Goal: Task Accomplishment & Management: Use online tool/utility

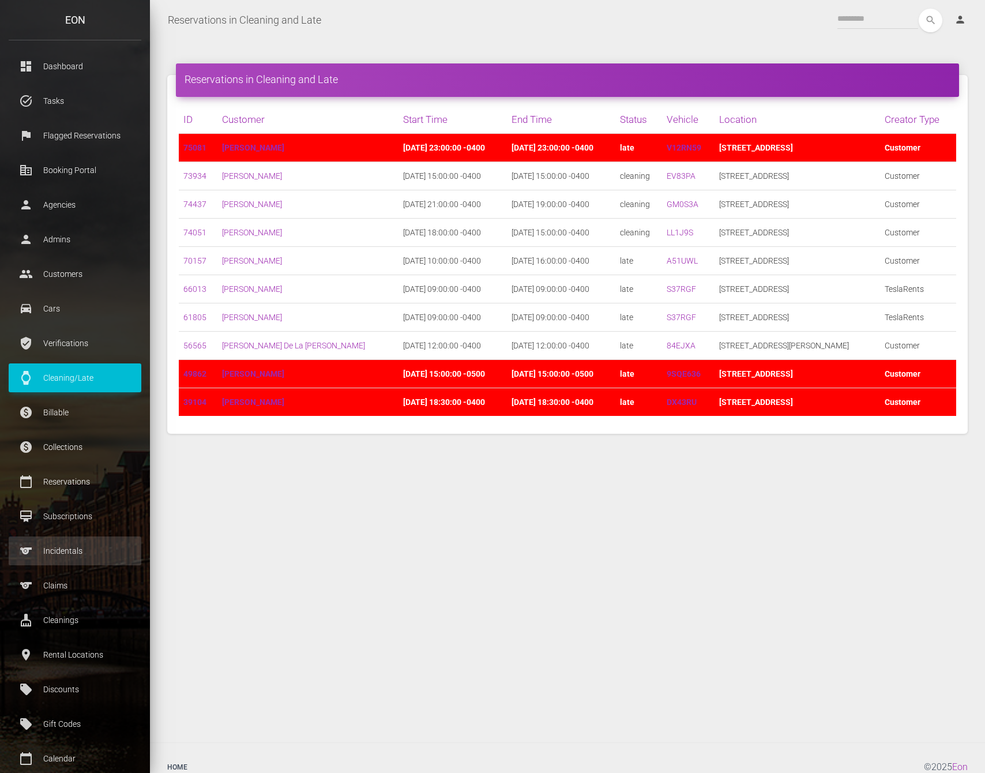
click at [80, 552] on p "Incidentals" at bounding box center [74, 550] width 115 height 17
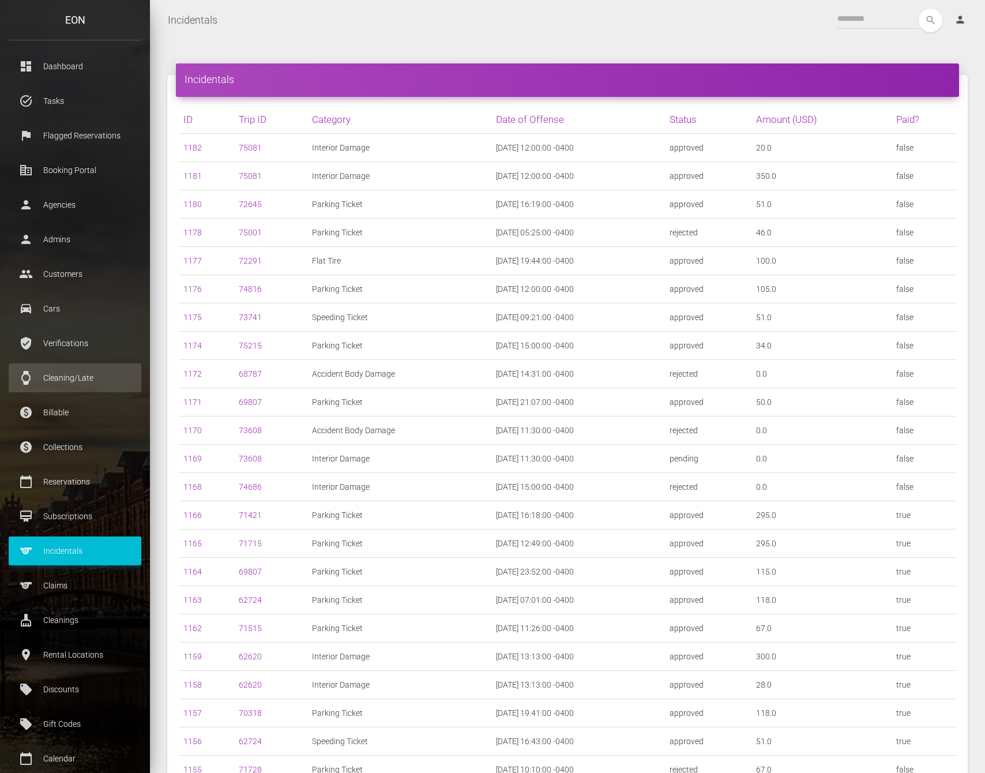
click at [91, 366] on link "watch Cleaning/Late" at bounding box center [75, 377] width 133 height 29
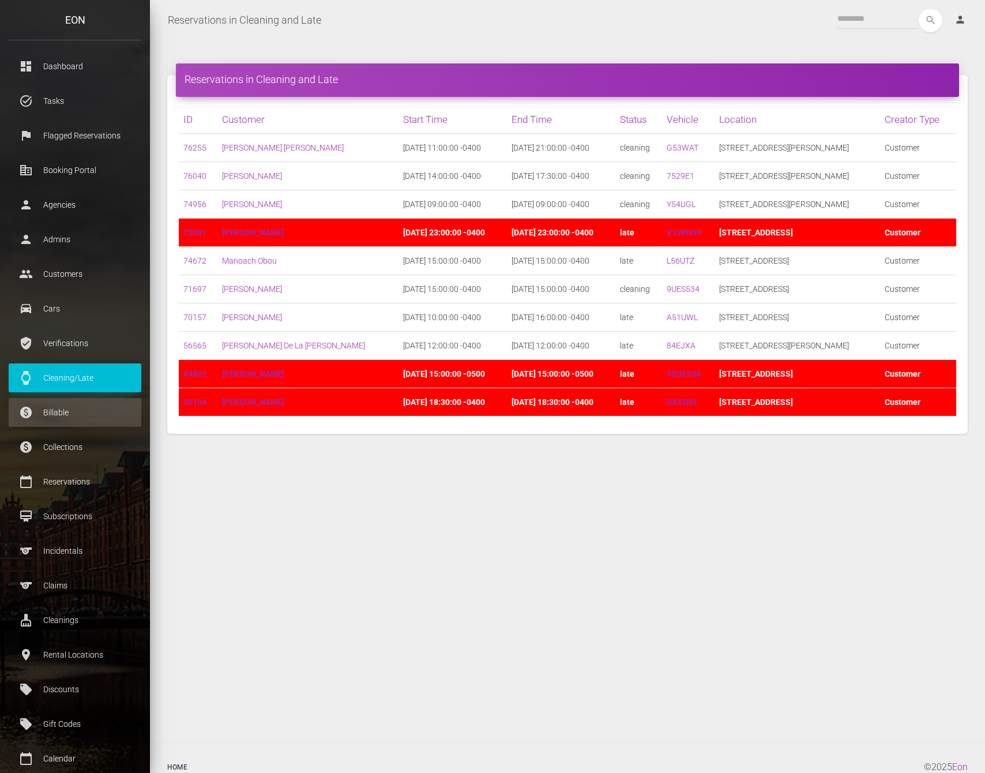
click at [71, 417] on p "Billable" at bounding box center [74, 412] width 115 height 17
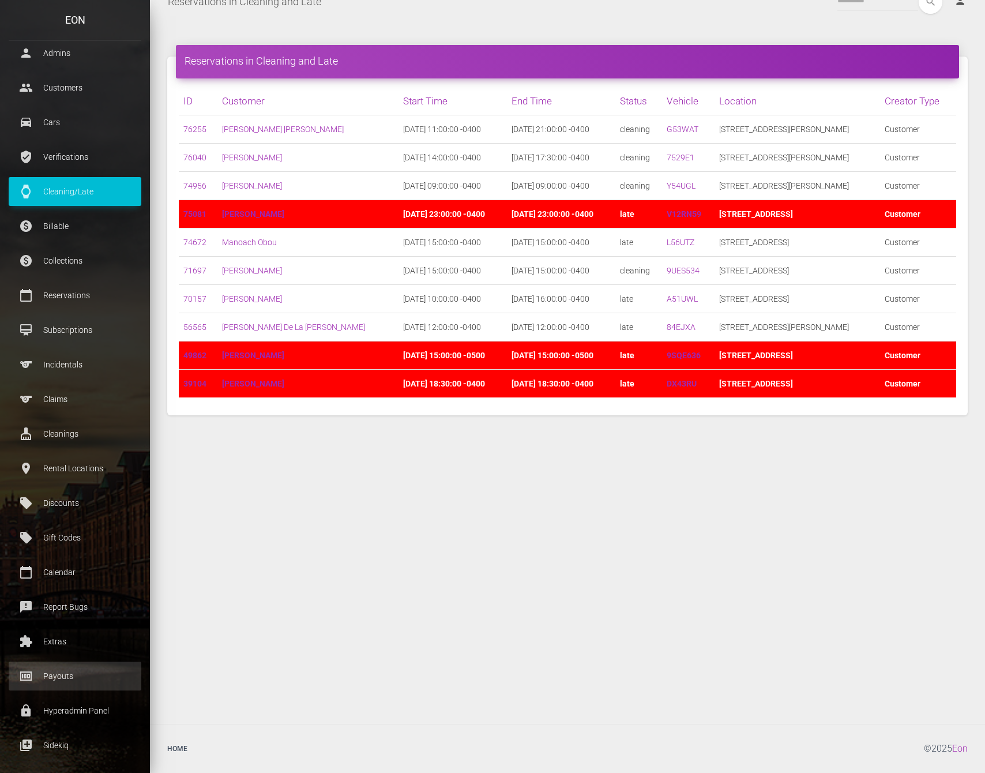
scroll to position [179, 0]
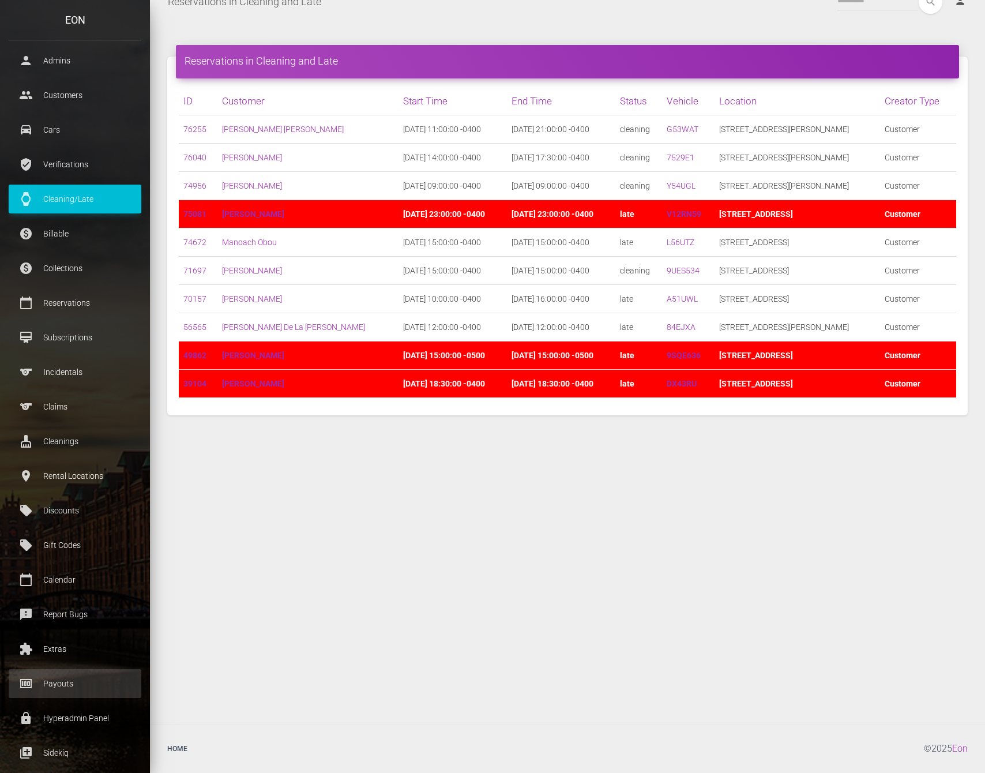
click at [78, 683] on p "Payouts" at bounding box center [74, 683] width 115 height 17
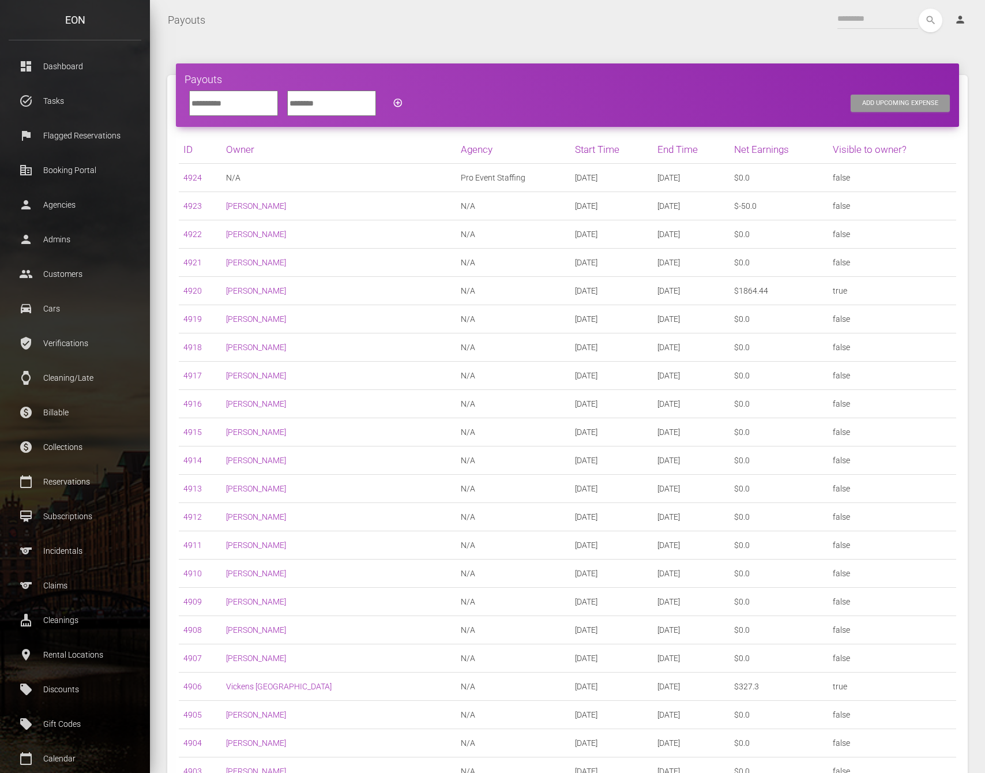
click at [247, 104] on input "text" at bounding box center [233, 103] width 89 height 25
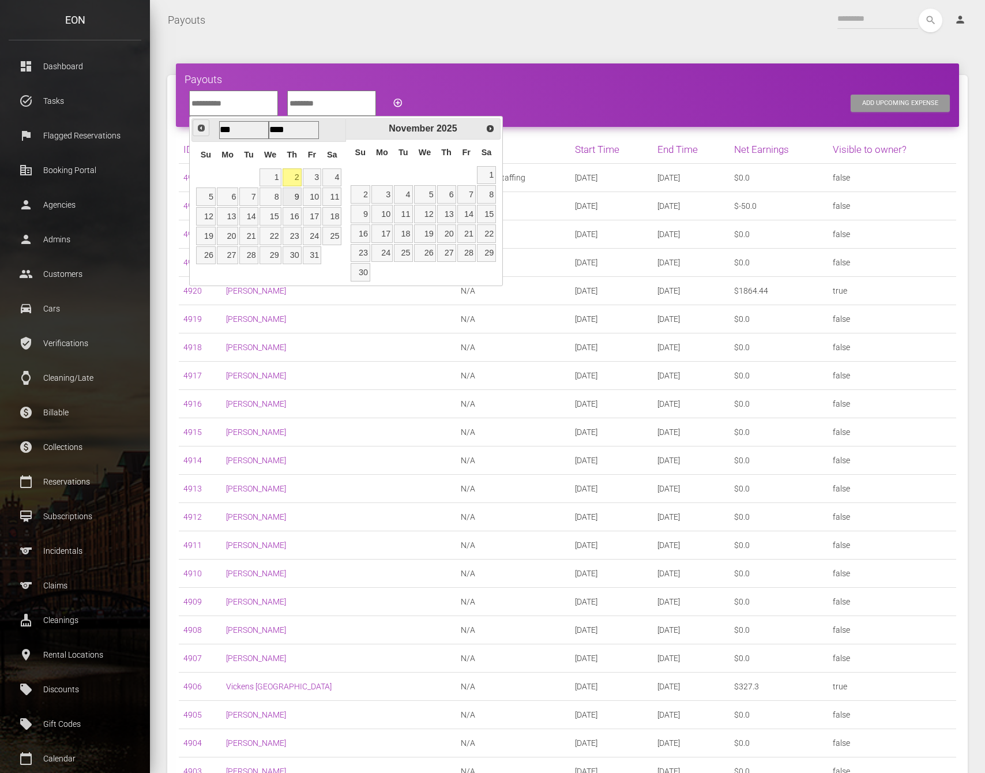
click at [202, 127] on span "Prev" at bounding box center [201, 127] width 9 height 9
click at [235, 217] on link "15" at bounding box center [227, 216] width 21 height 18
type input "**********"
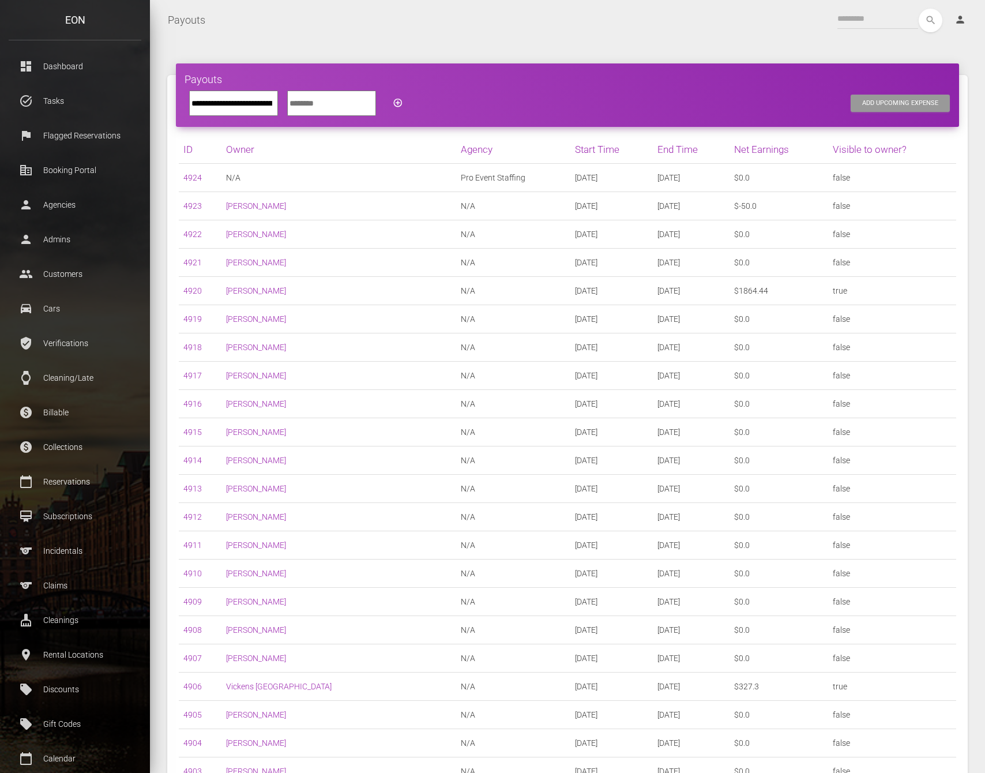
click at [365, 101] on input "text" at bounding box center [331, 103] width 89 height 25
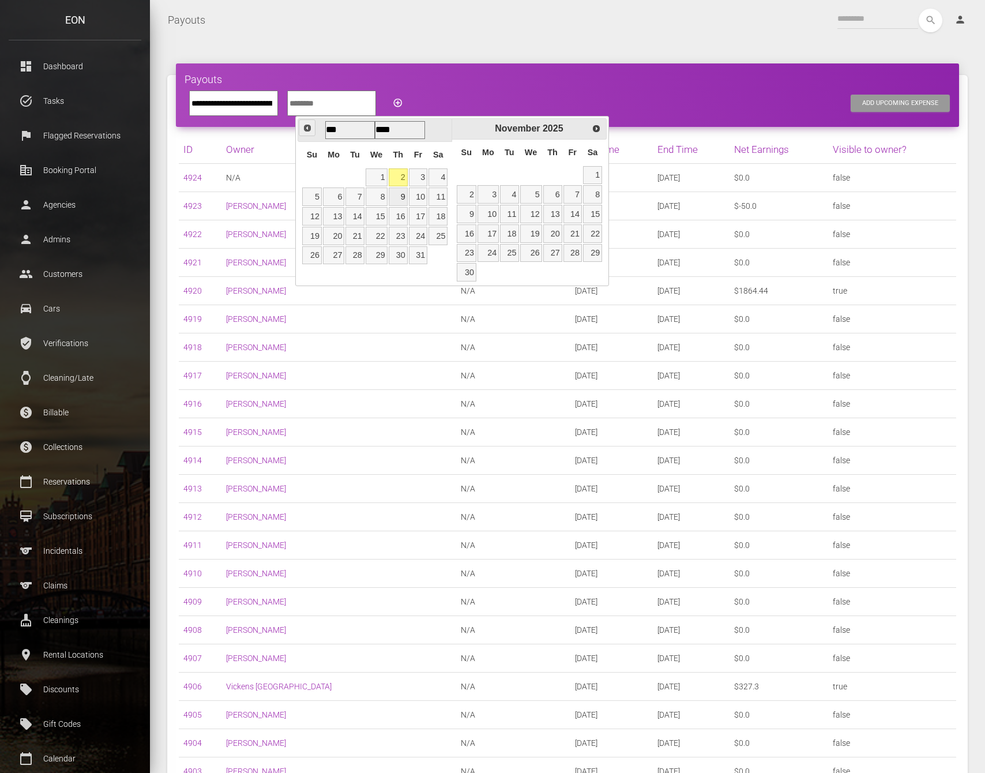
click at [305, 129] on span "Prev" at bounding box center [307, 127] width 9 height 9
click at [357, 262] on link "30" at bounding box center [354, 255] width 18 height 18
type input "**********"
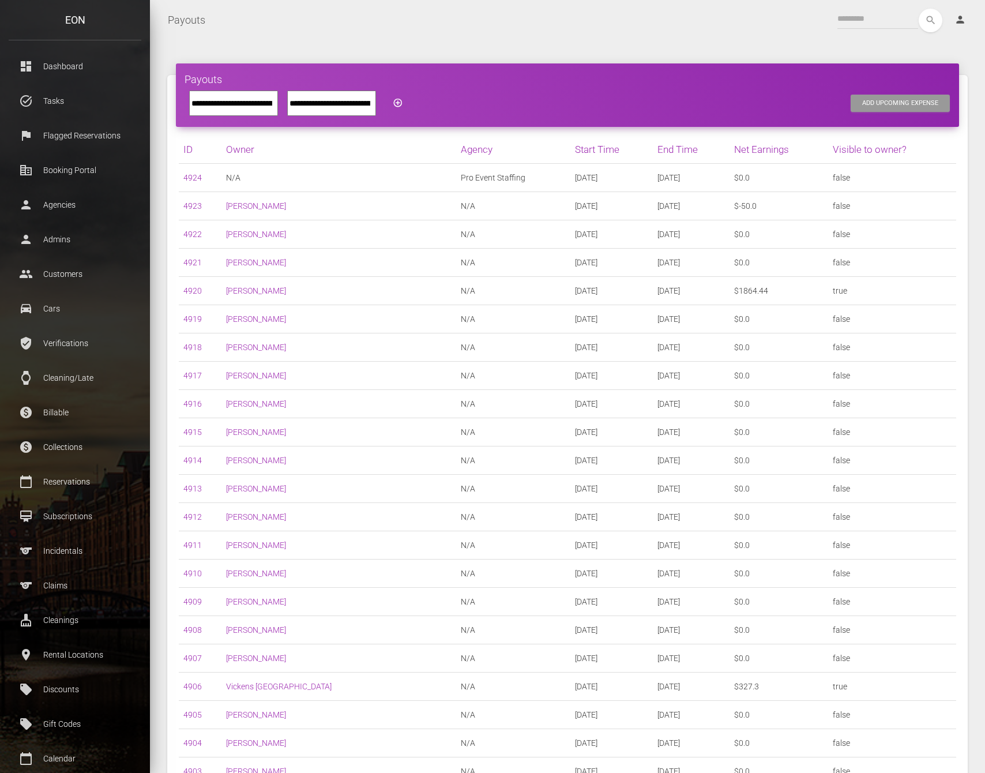
click at [403, 103] on icon "add_circle_outline" at bounding box center [398, 103] width 10 height 10
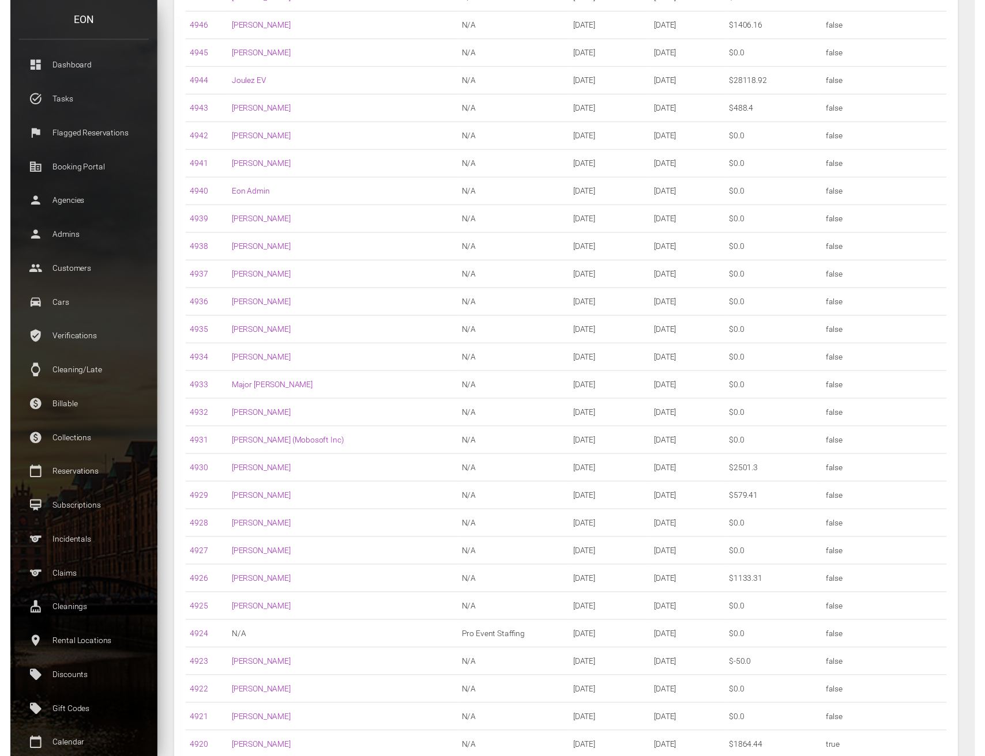
scroll to position [3959, 0]
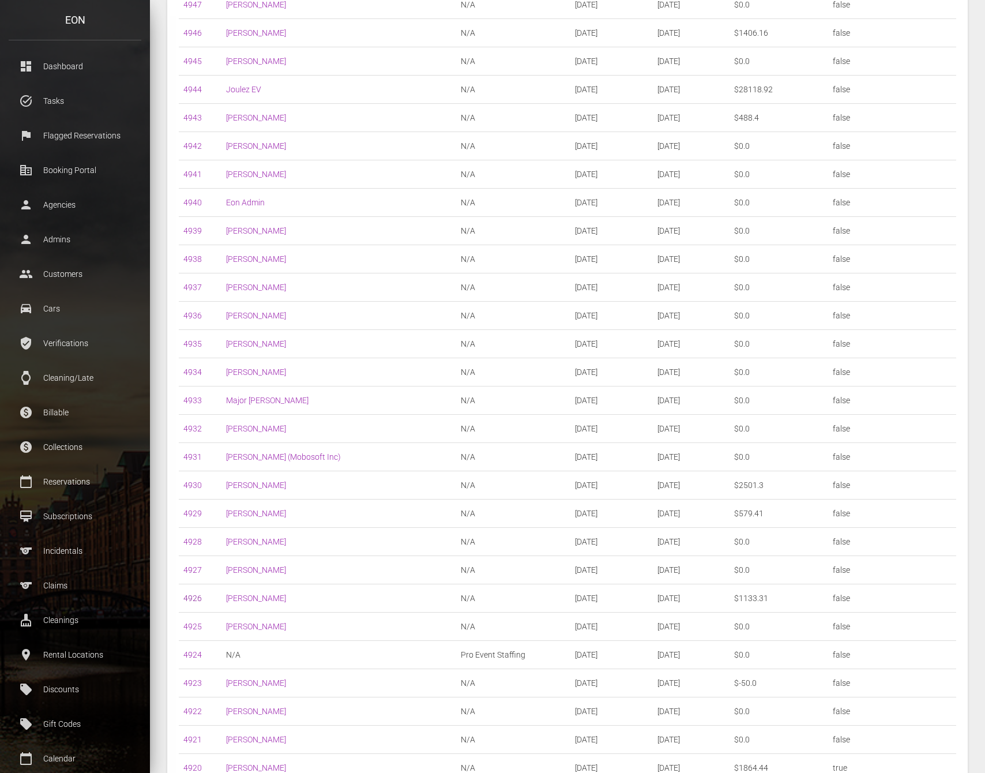
click at [187, 597] on link "4926" at bounding box center [192, 597] width 18 height 9
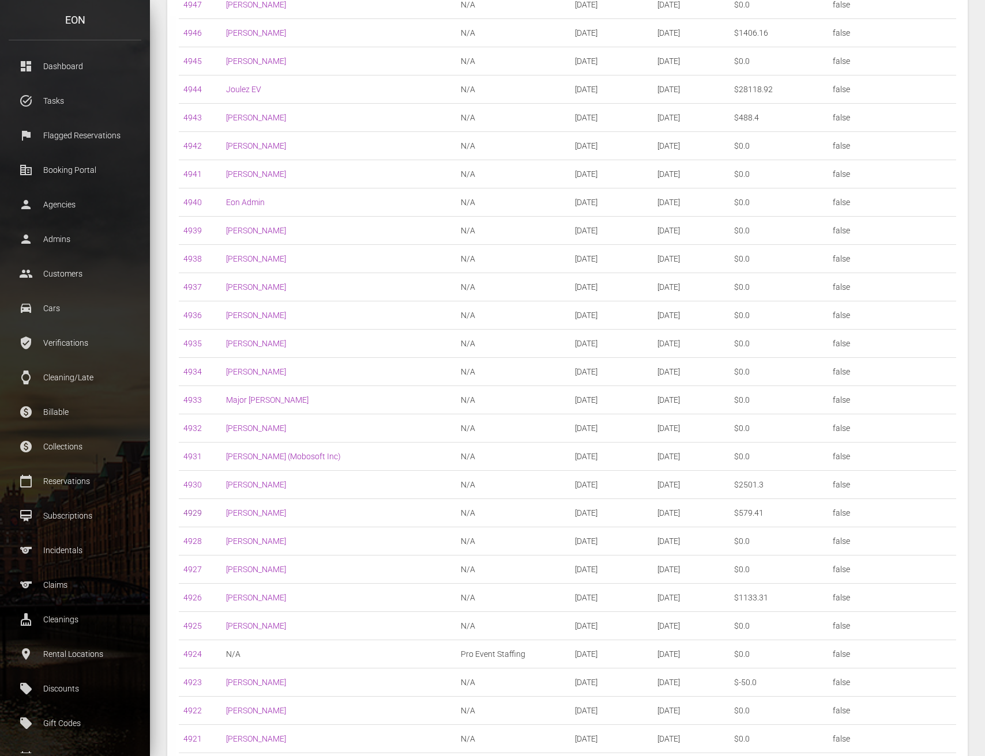
click at [186, 514] on link "4929" at bounding box center [192, 513] width 18 height 9
click at [186, 484] on link "4930" at bounding box center [192, 484] width 18 height 9
click at [186, 119] on link "4943" at bounding box center [192, 117] width 18 height 9
click at [187, 91] on link "4944" at bounding box center [192, 89] width 18 height 9
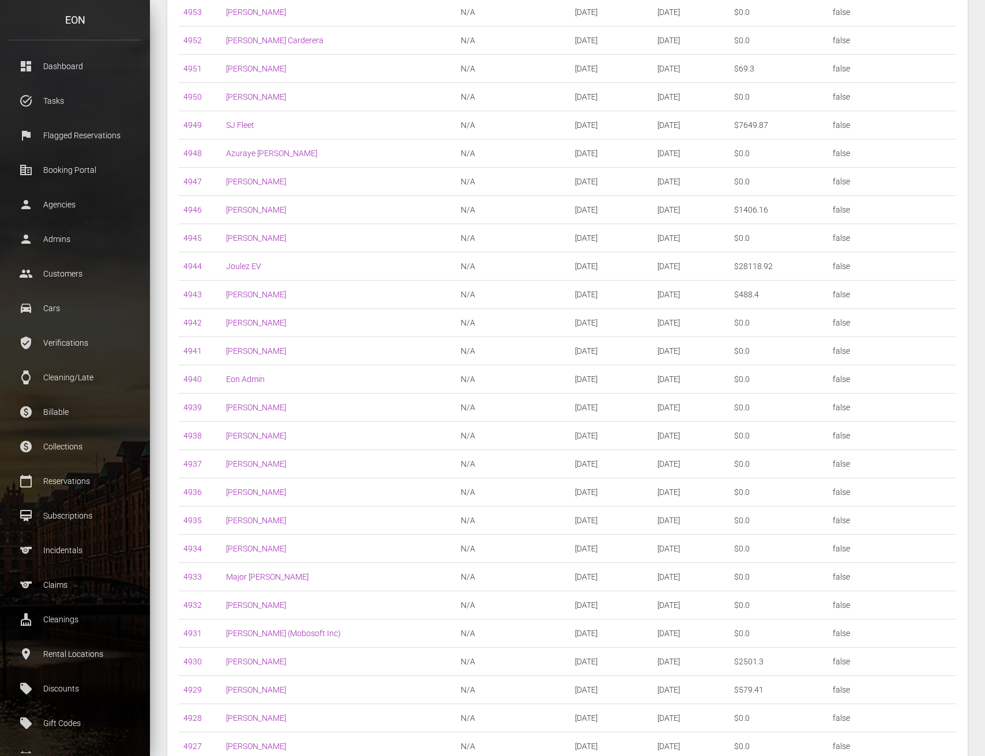
scroll to position [3781, 0]
click at [189, 209] on link "4946" at bounding box center [192, 210] width 18 height 9
click at [193, 181] on link "4949" at bounding box center [192, 181] width 18 height 9
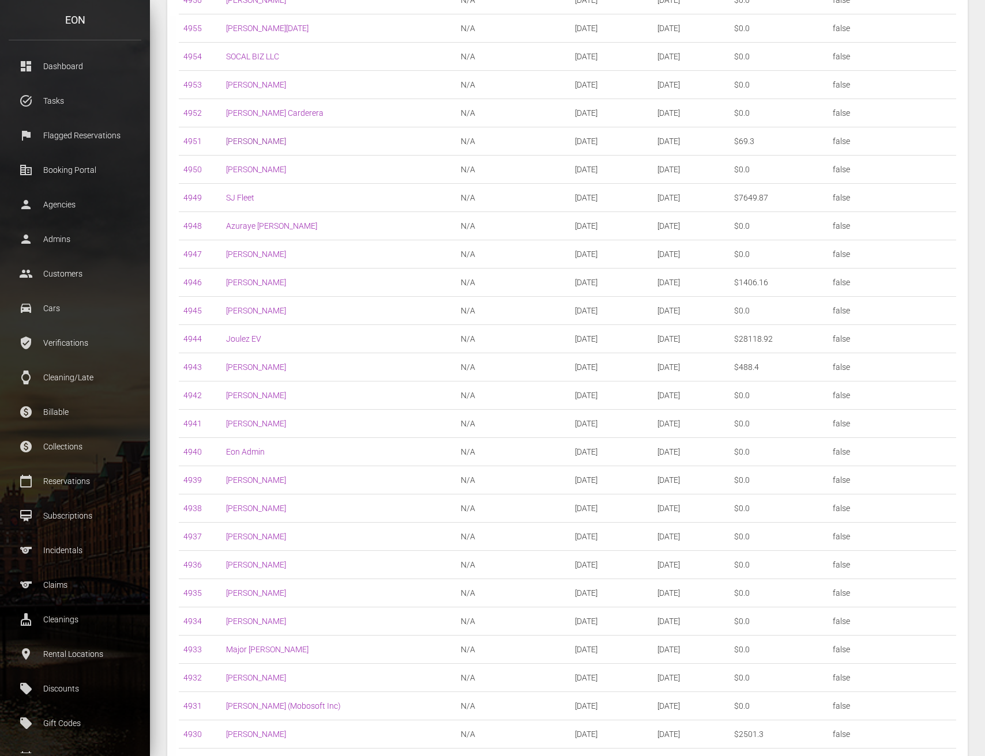
scroll to position [3707, 0]
click at [195, 145] on link "4951" at bounding box center [192, 143] width 18 height 9
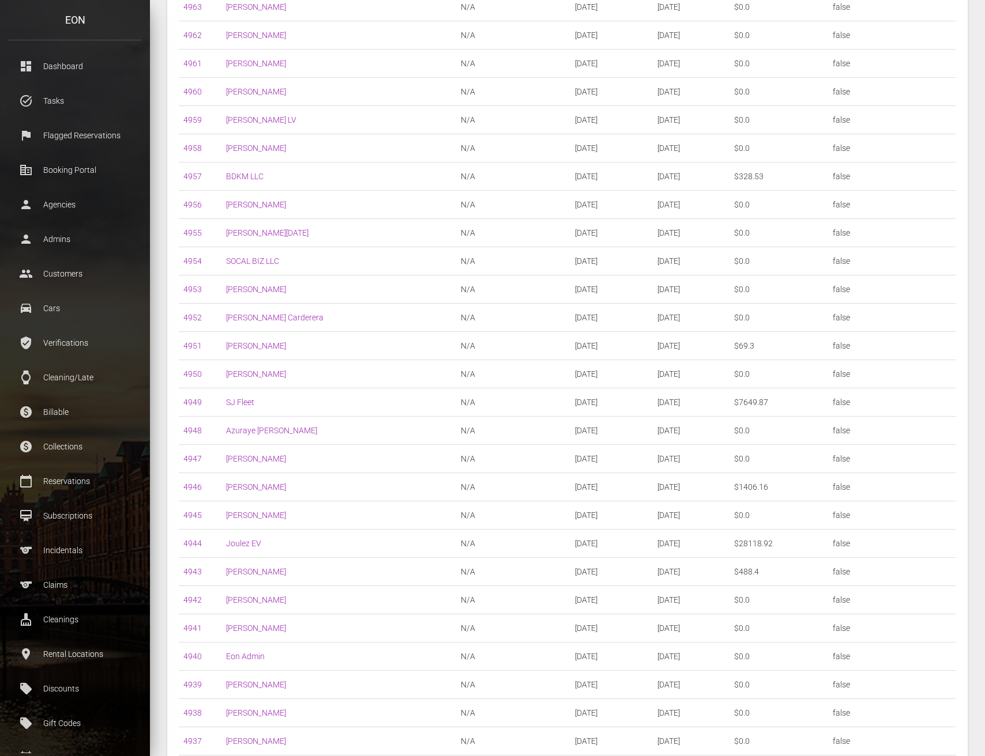
scroll to position [3501, 0]
click at [198, 179] on link "4957" at bounding box center [192, 179] width 18 height 9
click at [187, 232] on link "4975" at bounding box center [192, 233] width 18 height 9
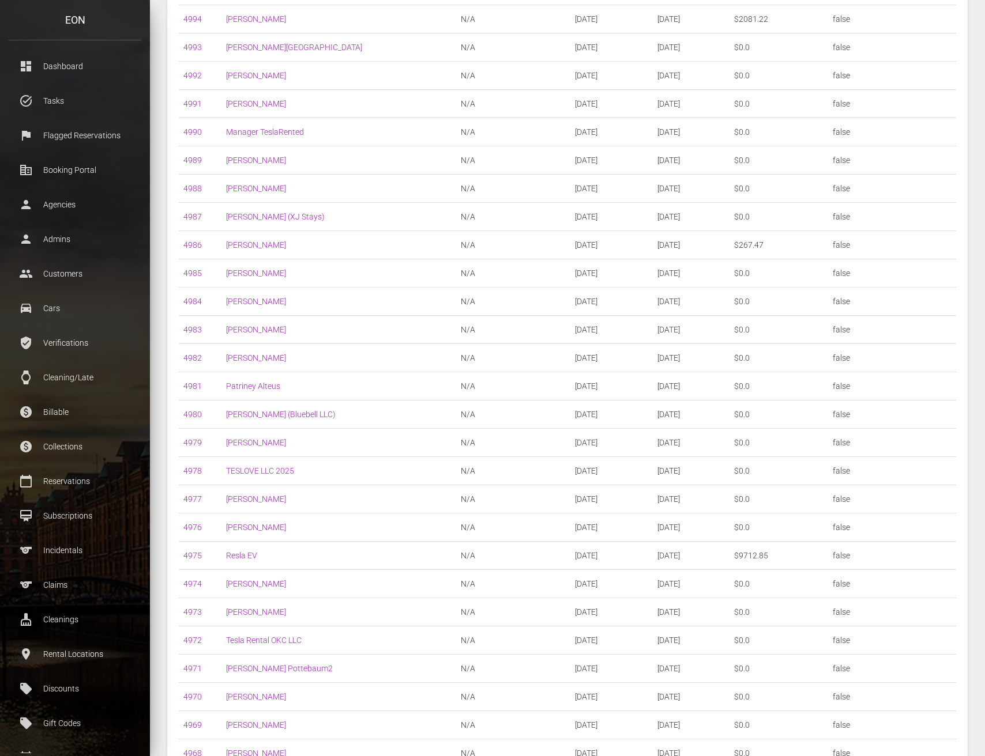
scroll to position [2588, 0]
click at [191, 271] on link "4986" at bounding box center [192, 273] width 18 height 9
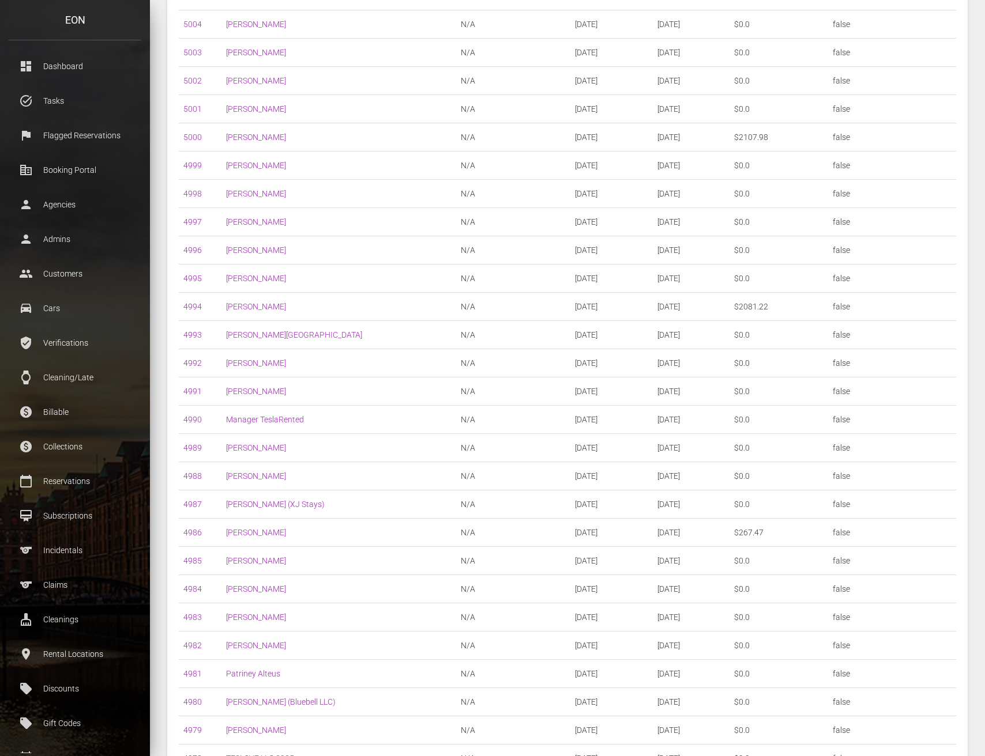
scroll to position [2327, 0]
click at [199, 310] on link "4994" at bounding box center [192, 308] width 18 height 9
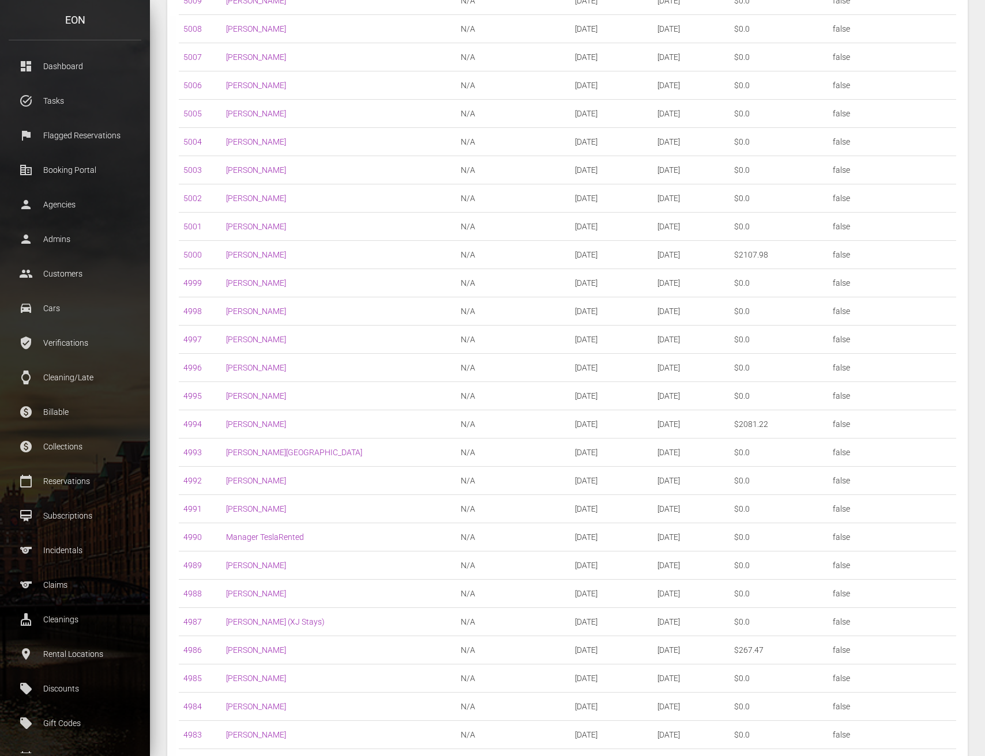
scroll to position [2210, 0]
click at [185, 255] on link "5000" at bounding box center [192, 255] width 18 height 9
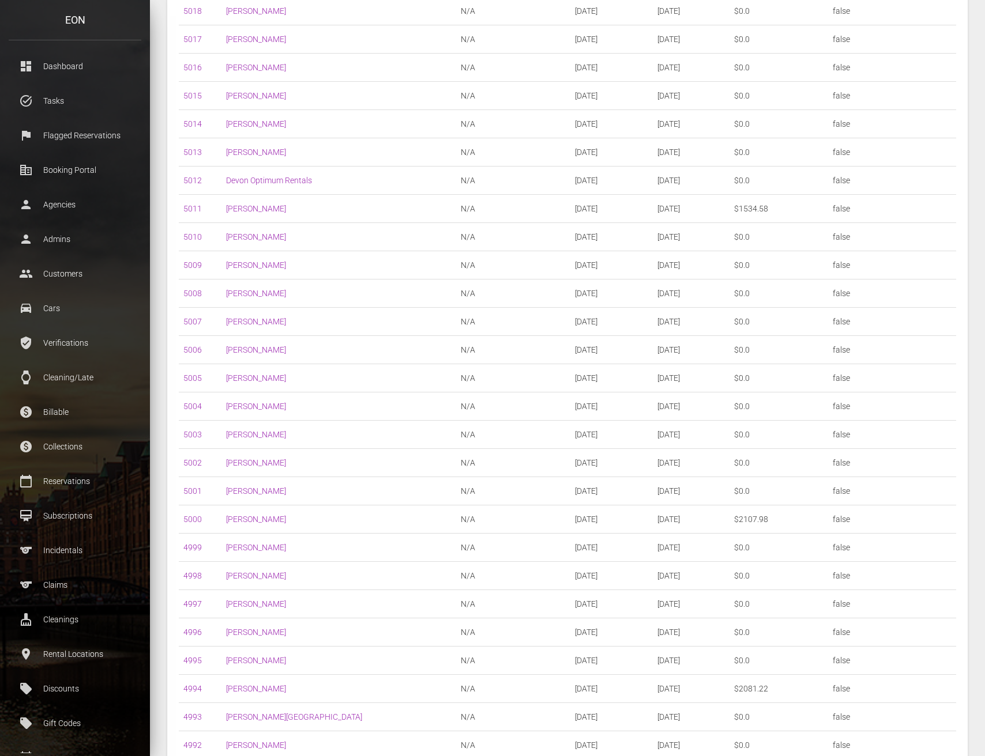
scroll to position [1946, 0]
click at [194, 209] on link "5011" at bounding box center [192, 209] width 18 height 9
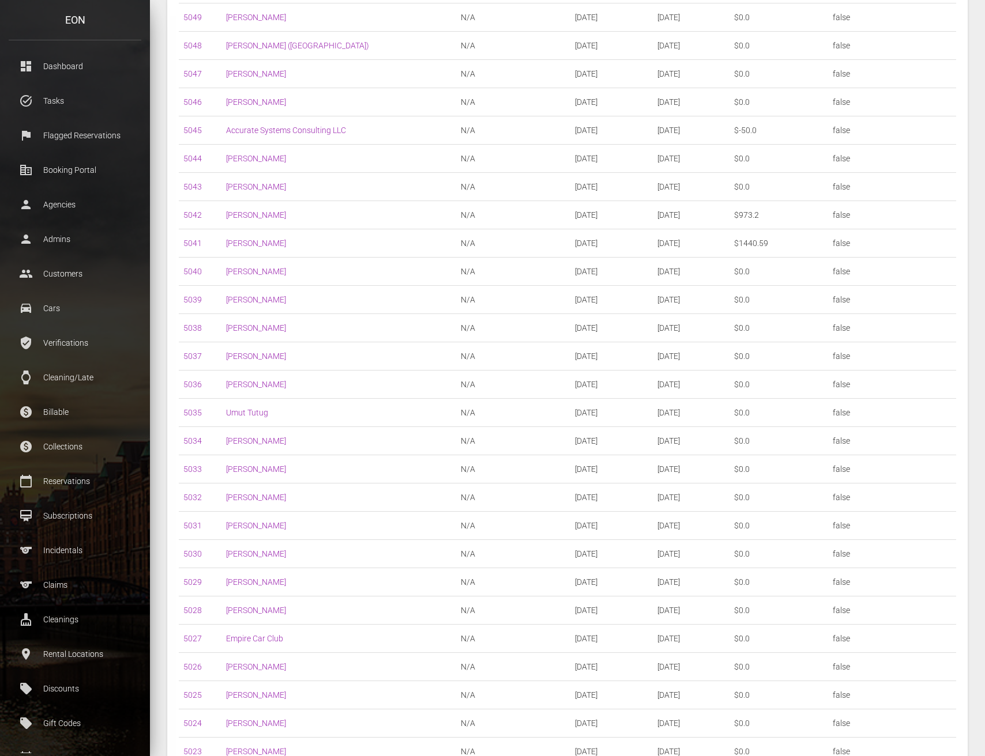
scroll to position [1063, 0]
click at [184, 246] on link "5041" at bounding box center [192, 244] width 18 height 9
click at [193, 216] on link "5042" at bounding box center [192, 216] width 18 height 9
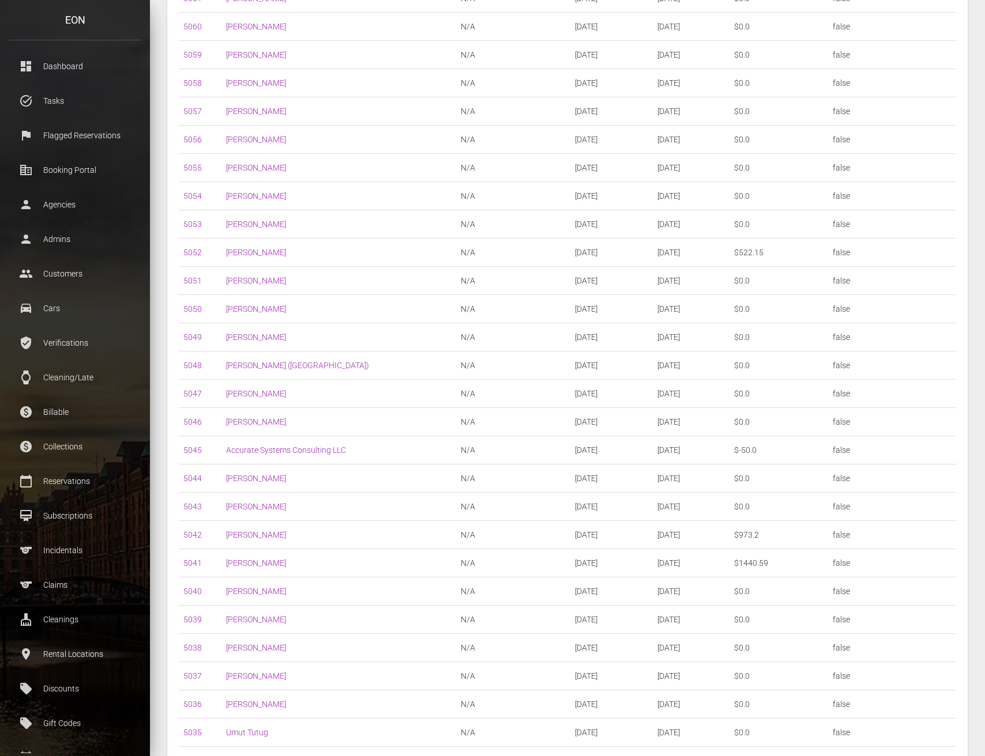
scroll to position [744, 0]
click at [192, 253] on link "5052" at bounding box center [192, 252] width 18 height 9
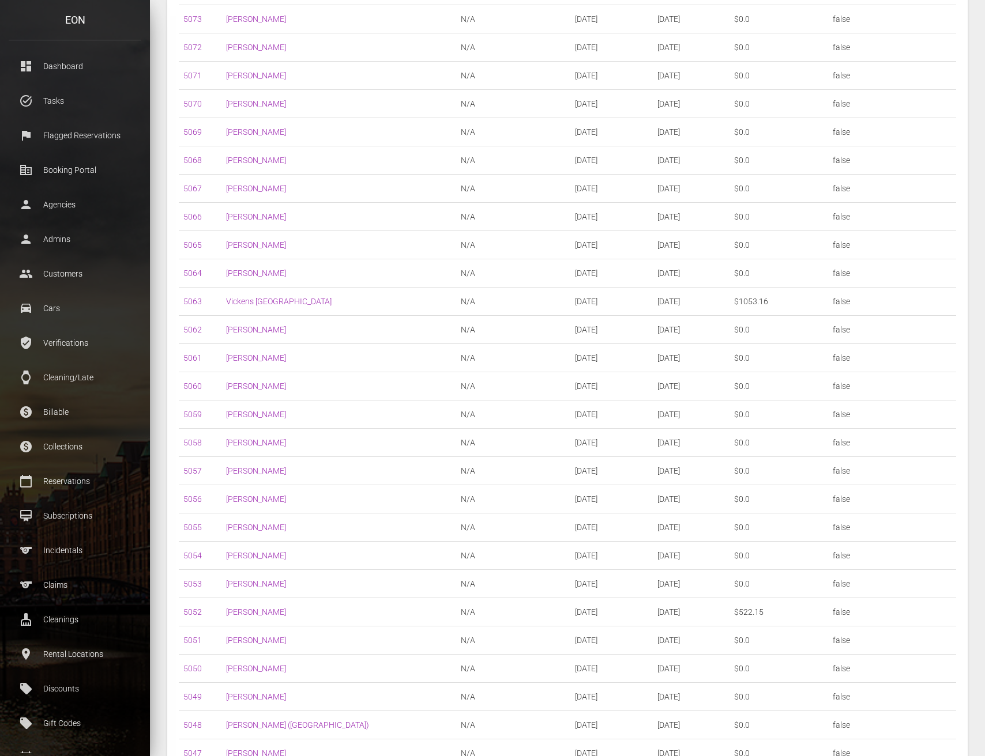
scroll to position [383, 0]
click at [186, 301] on link "5063" at bounding box center [192, 302] width 18 height 9
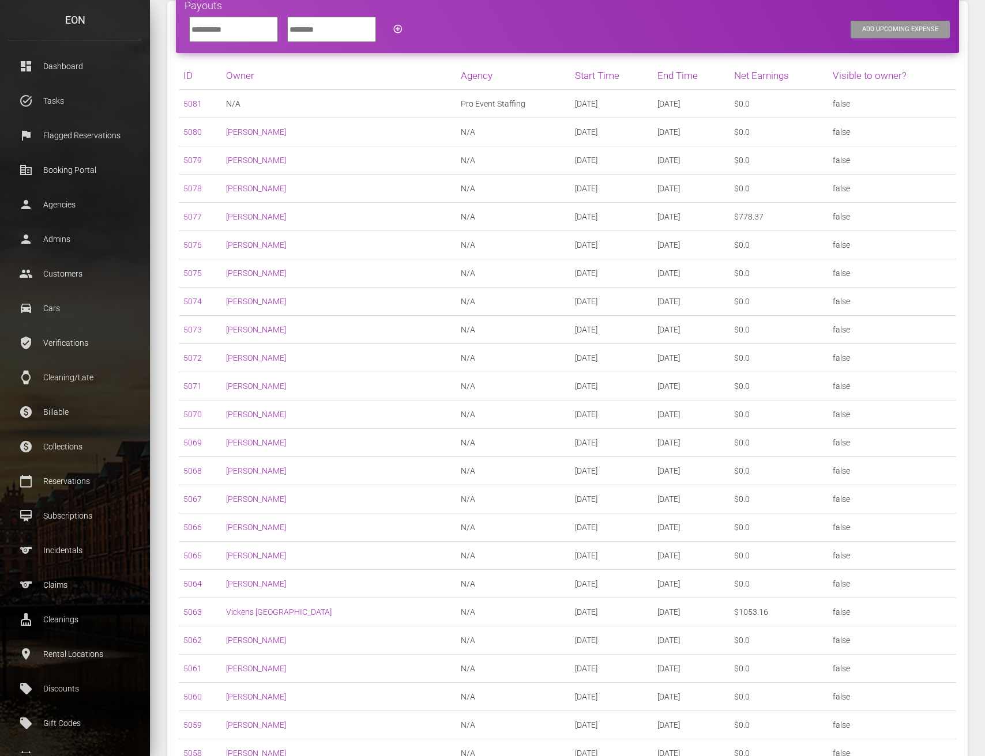
scroll to position [71, 0]
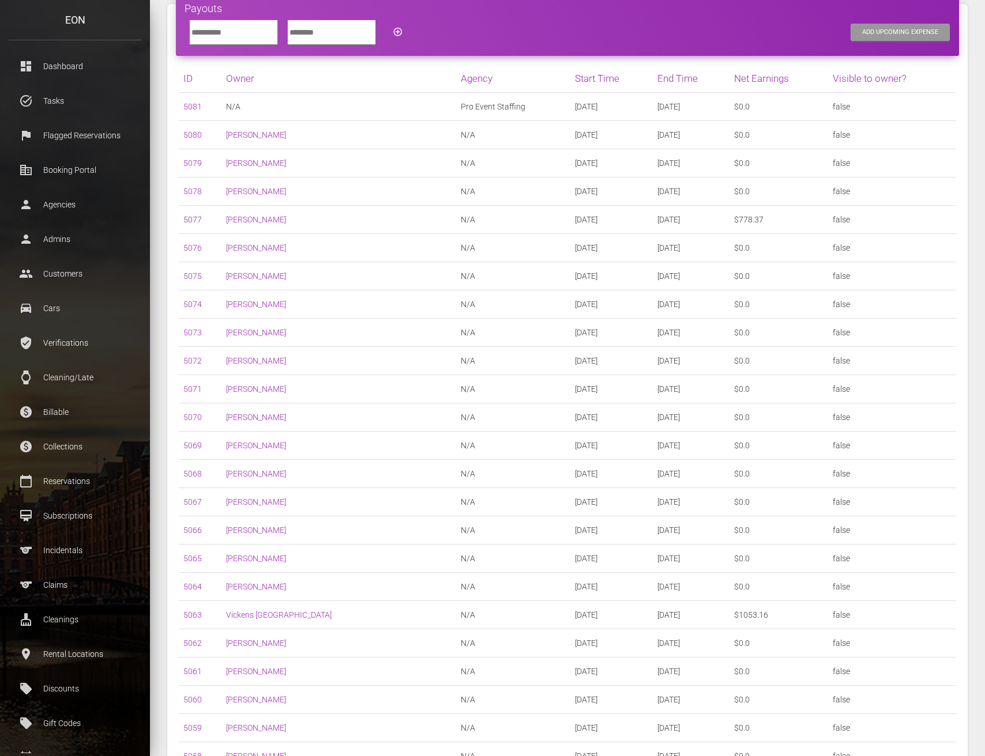
click at [195, 221] on link "5077" at bounding box center [192, 219] width 18 height 9
